Goal: Task Accomplishment & Management: Manage account settings

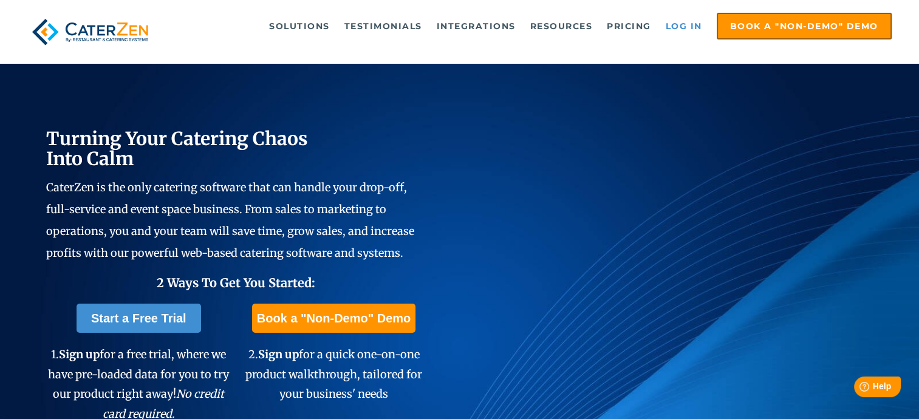
click at [685, 29] on link "Log in" at bounding box center [684, 26] width 49 height 24
click at [680, 22] on link "Log in" at bounding box center [684, 26] width 49 height 24
click at [690, 32] on link "Log in" at bounding box center [684, 26] width 49 height 24
